Goal: Task Accomplishment & Management: Manage account settings

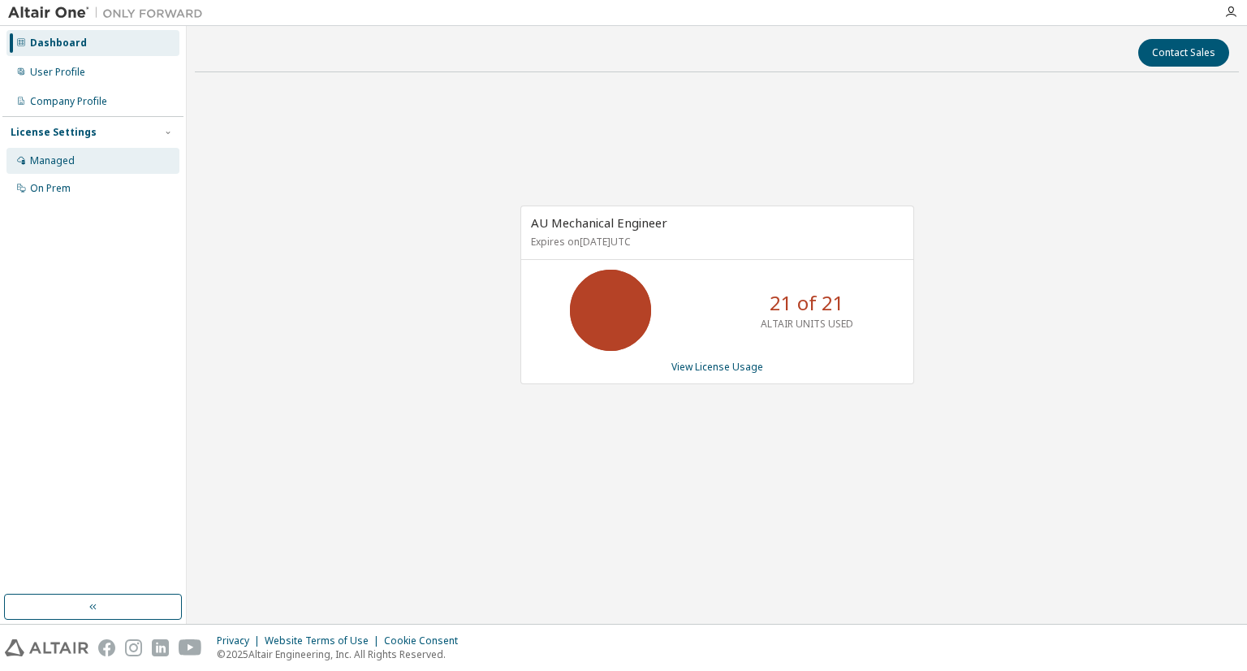
click at [59, 159] on div "Managed" at bounding box center [52, 160] width 45 height 13
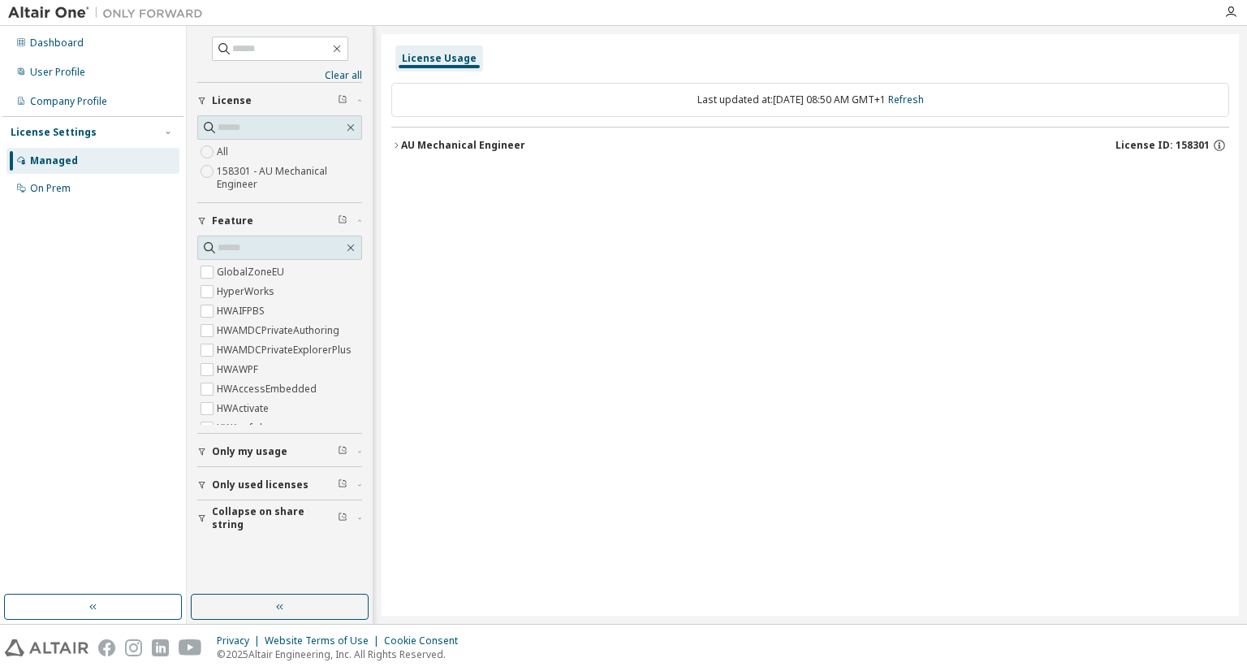
click at [402, 149] on div "AU Mechanical Engineer" at bounding box center [463, 145] width 124 height 13
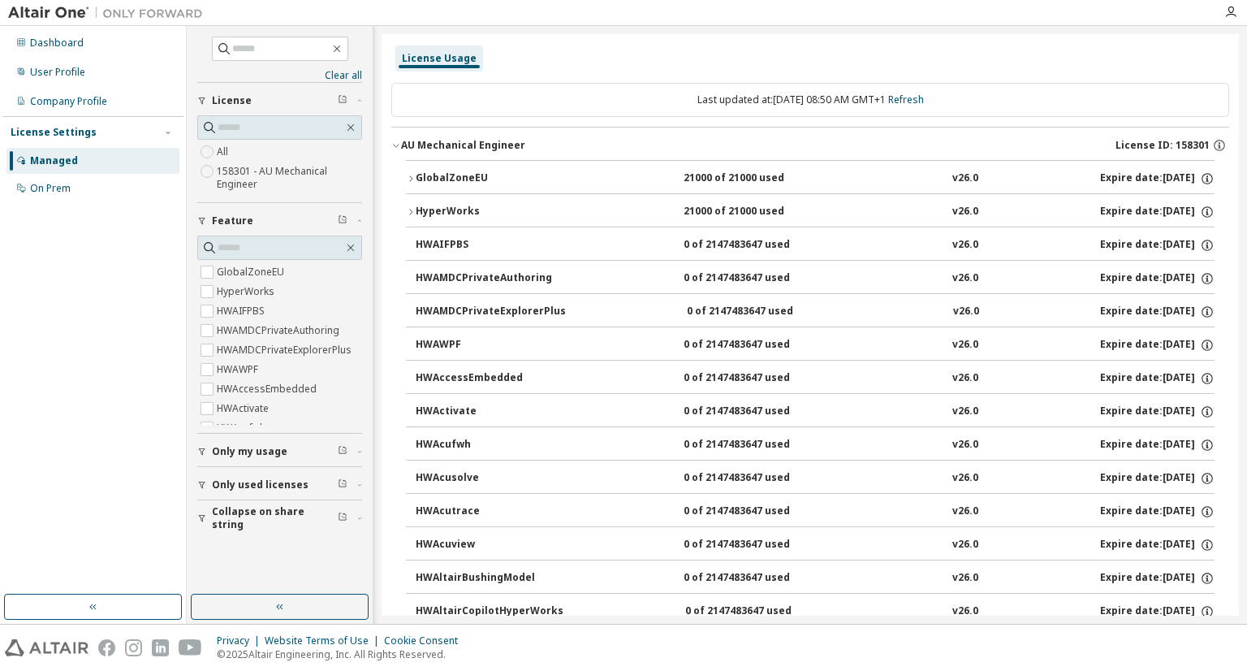
click at [416, 172] on div "GlobalZoneEU" at bounding box center [489, 178] width 146 height 15
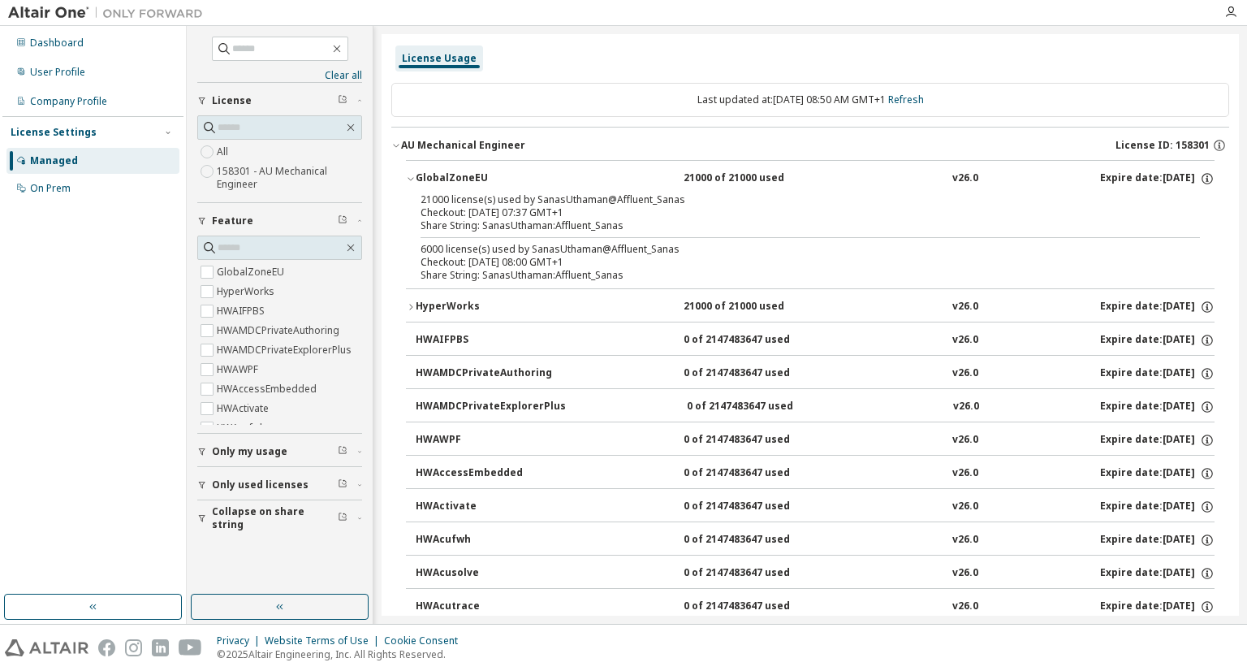
click at [80, 447] on div "Dashboard User Profile Company Profile License Settings Managed On Prem" at bounding box center [92, 310] width 181 height 564
click at [90, 465] on div "Dashboard User Profile Company Profile License Settings Managed On Prem" at bounding box center [92, 310] width 181 height 564
